Goal: Information Seeking & Learning: Learn about a topic

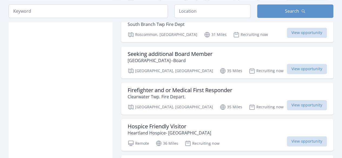
scroll to position [370, 0]
click at [138, 51] on h3 "Seeking additional Board Member" at bounding box center [170, 54] width 85 height 6
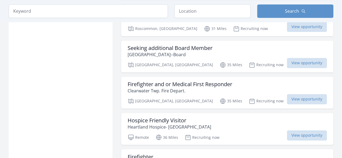
scroll to position [376, 0]
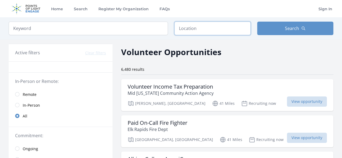
click at [188, 27] on input "text" at bounding box center [212, 29] width 76 height 14
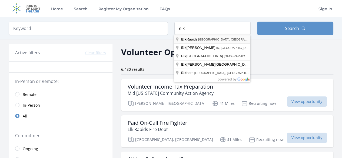
type input "Elk Rapids, MI, USA"
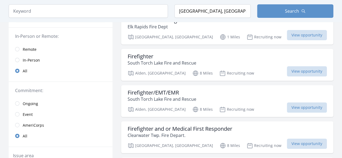
scroll to position [53, 0]
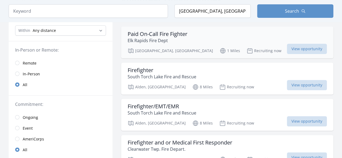
click at [142, 38] on p "Elk Rapids Fire Dept" at bounding box center [158, 40] width 60 height 6
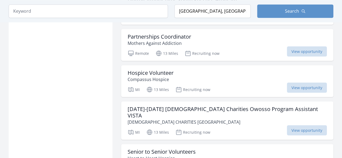
scroll to position [486, 0]
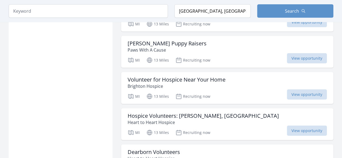
scroll to position [666, 0]
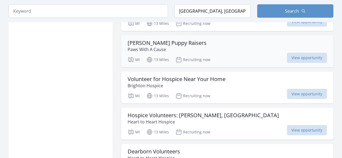
click at [132, 40] on h3 "Foster Puppy Raisers" at bounding box center [167, 43] width 79 height 6
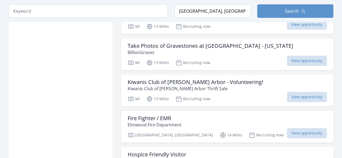
scroll to position [1098, 0]
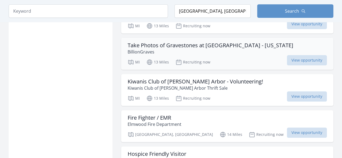
click at [131, 42] on h3 "Take Photos of Gravestones at Cemetery - Michigan" at bounding box center [211, 45] width 166 height 6
